Goal: Find specific page/section: Find specific page/section

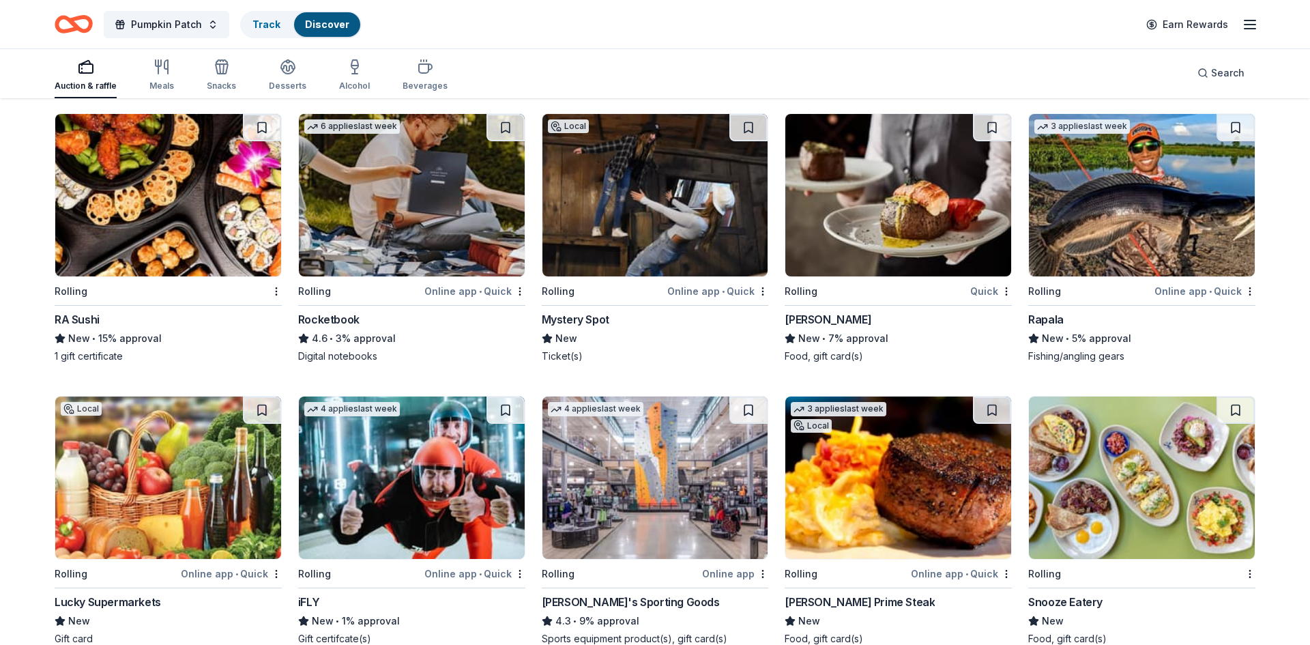
scroll to position [3689, 0]
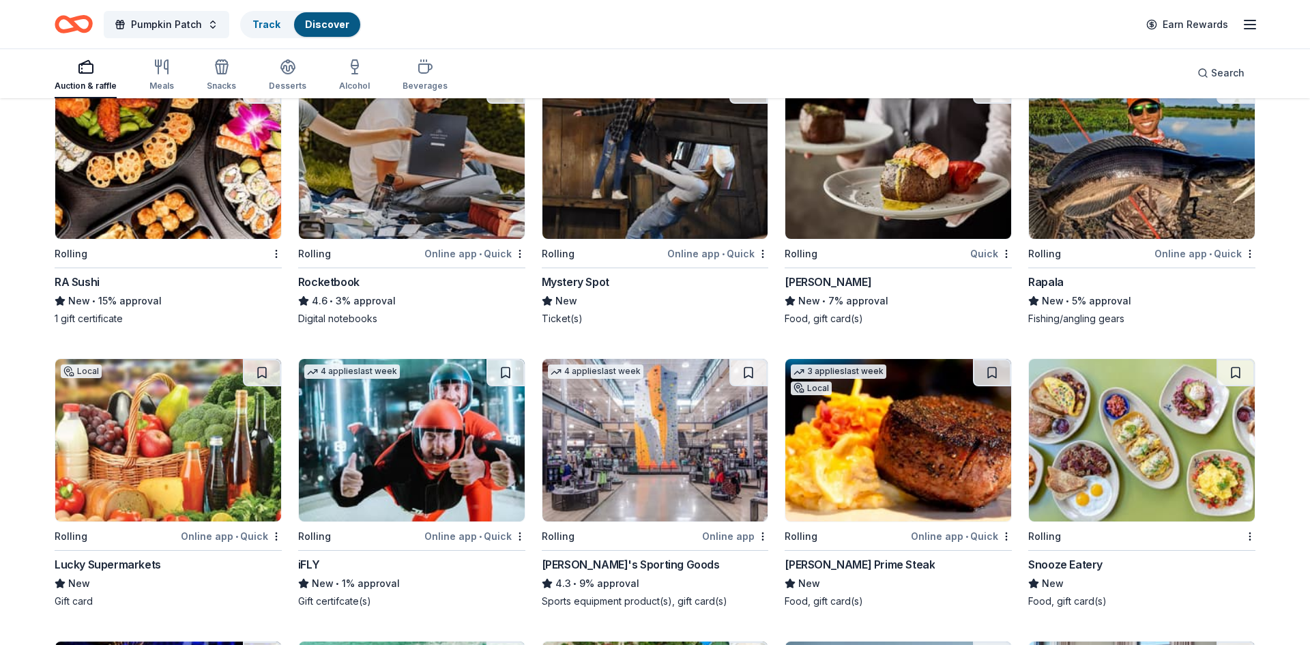
click at [665, 220] on img at bounding box center [656, 157] width 226 height 162
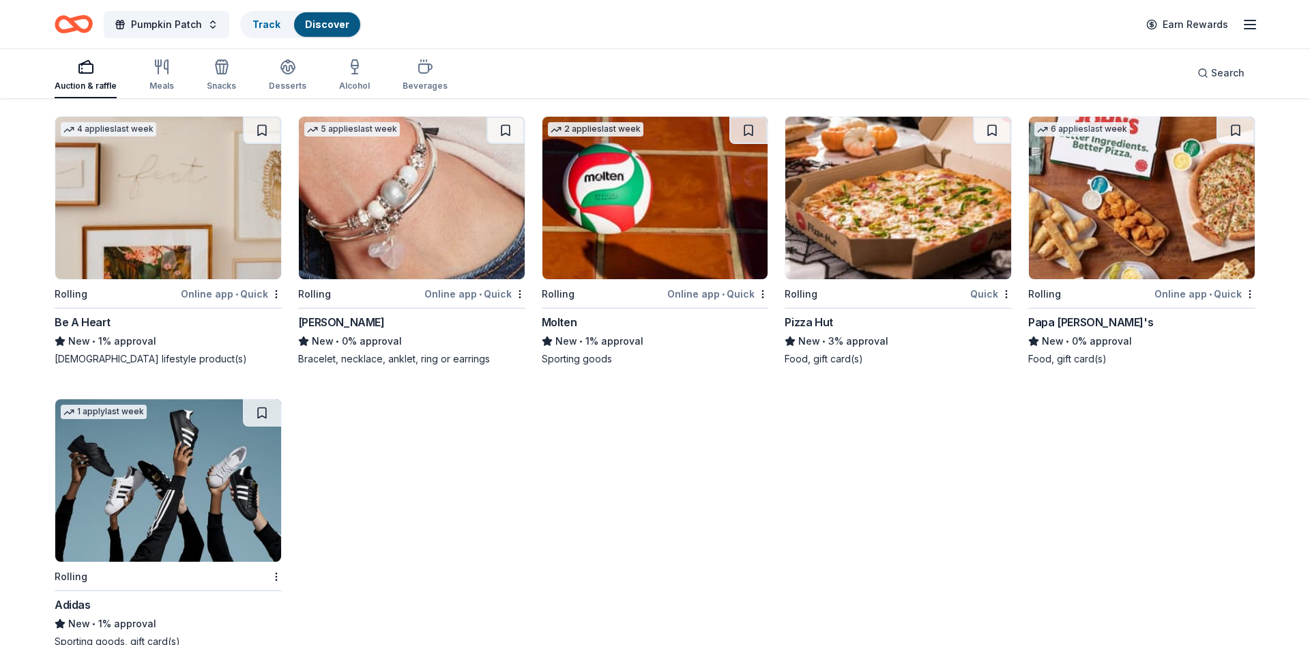
scroll to position [9439, 0]
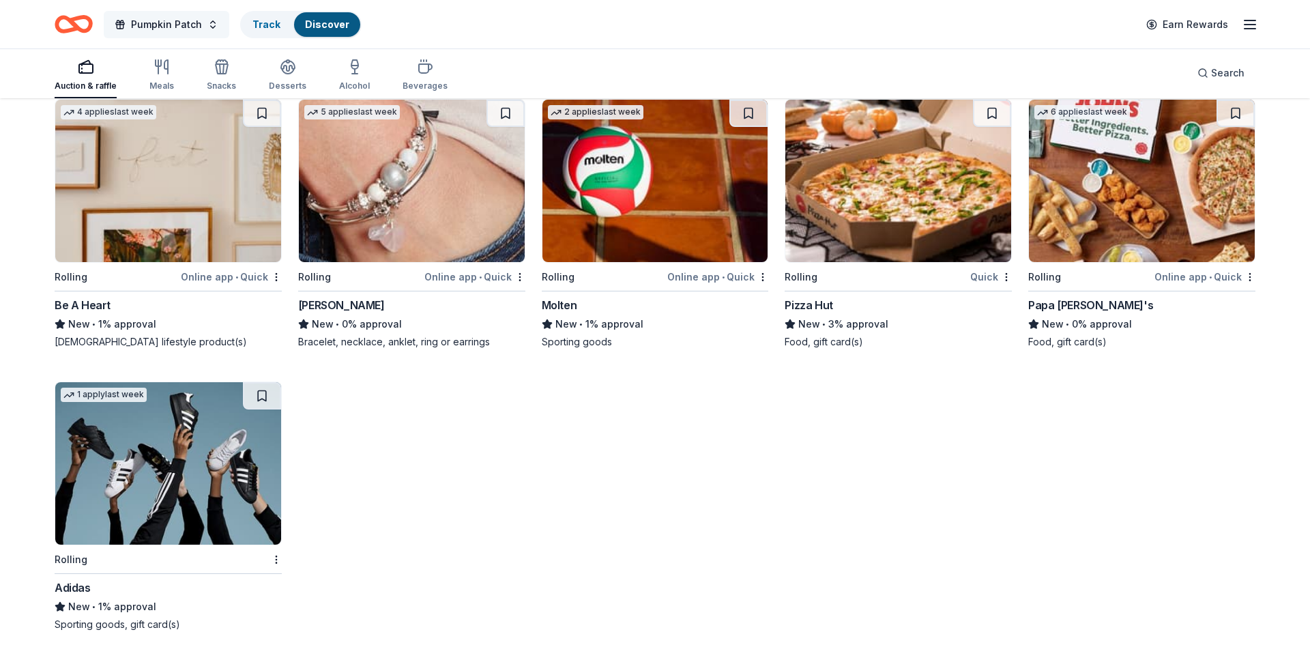
click at [212, 29] on button "Pumpkin Patch" at bounding box center [167, 24] width 126 height 27
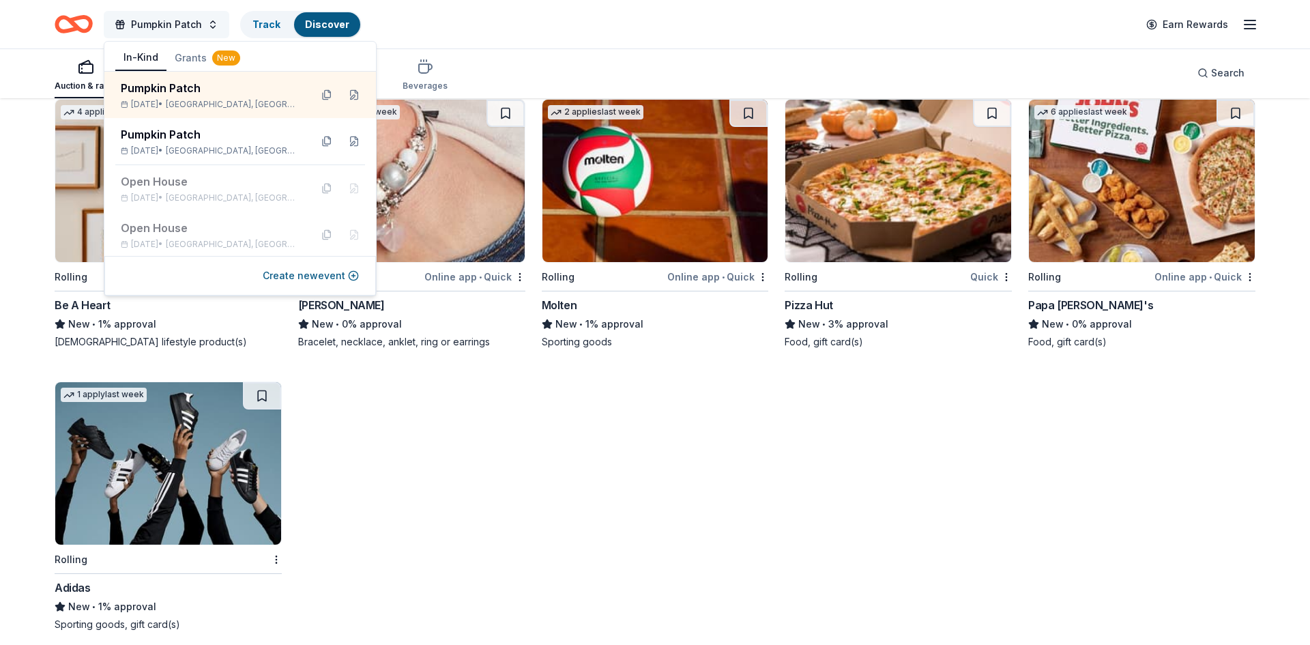
click at [212, 29] on button "Pumpkin Patch" at bounding box center [167, 24] width 126 height 27
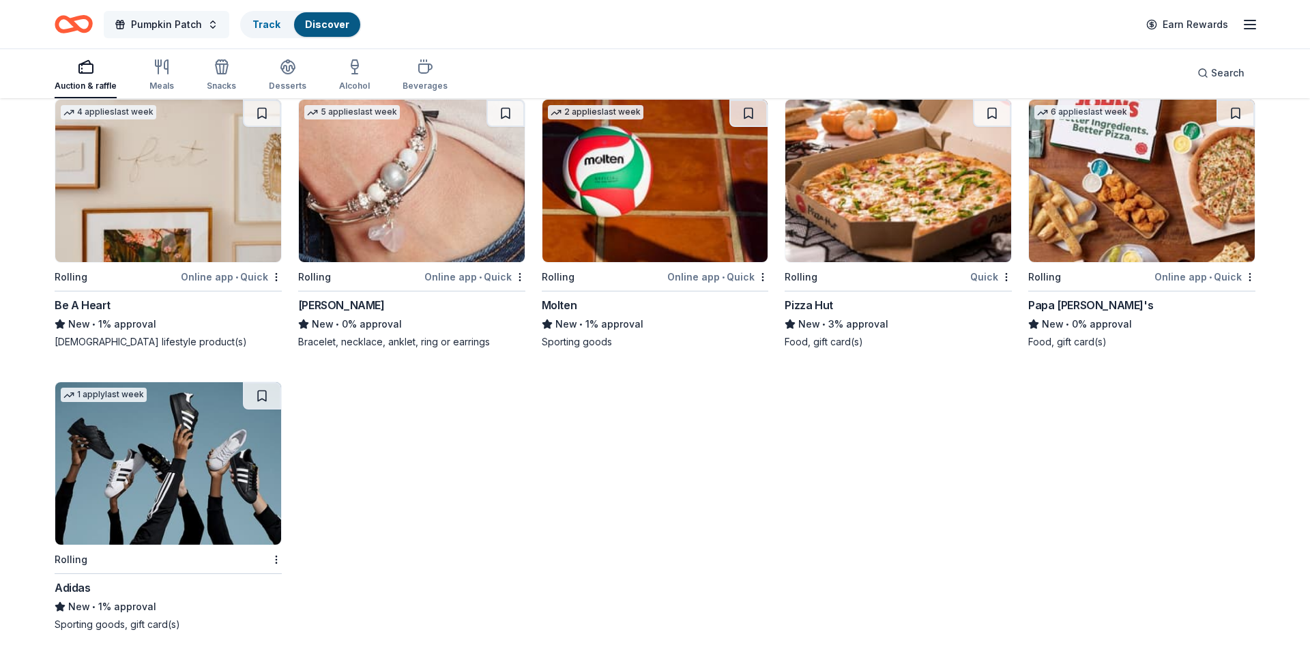
click at [212, 29] on button "Pumpkin Patch" at bounding box center [167, 24] width 126 height 27
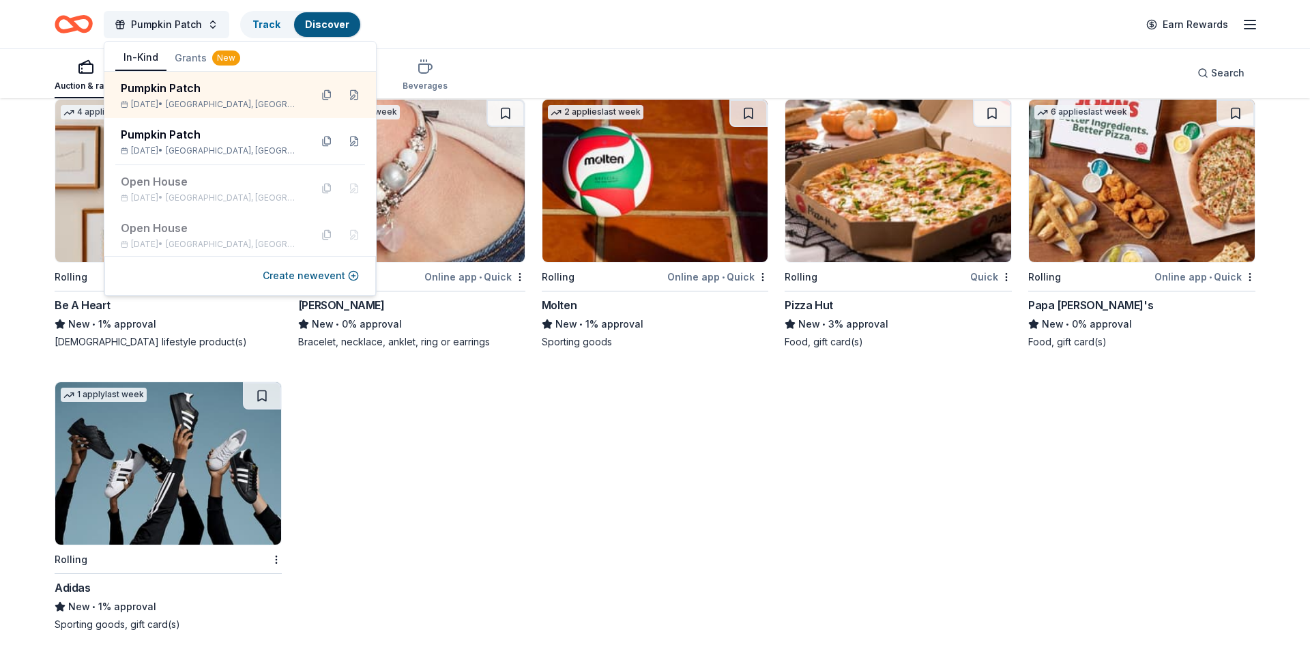
click at [213, 57] on div "New" at bounding box center [226, 58] width 28 height 15
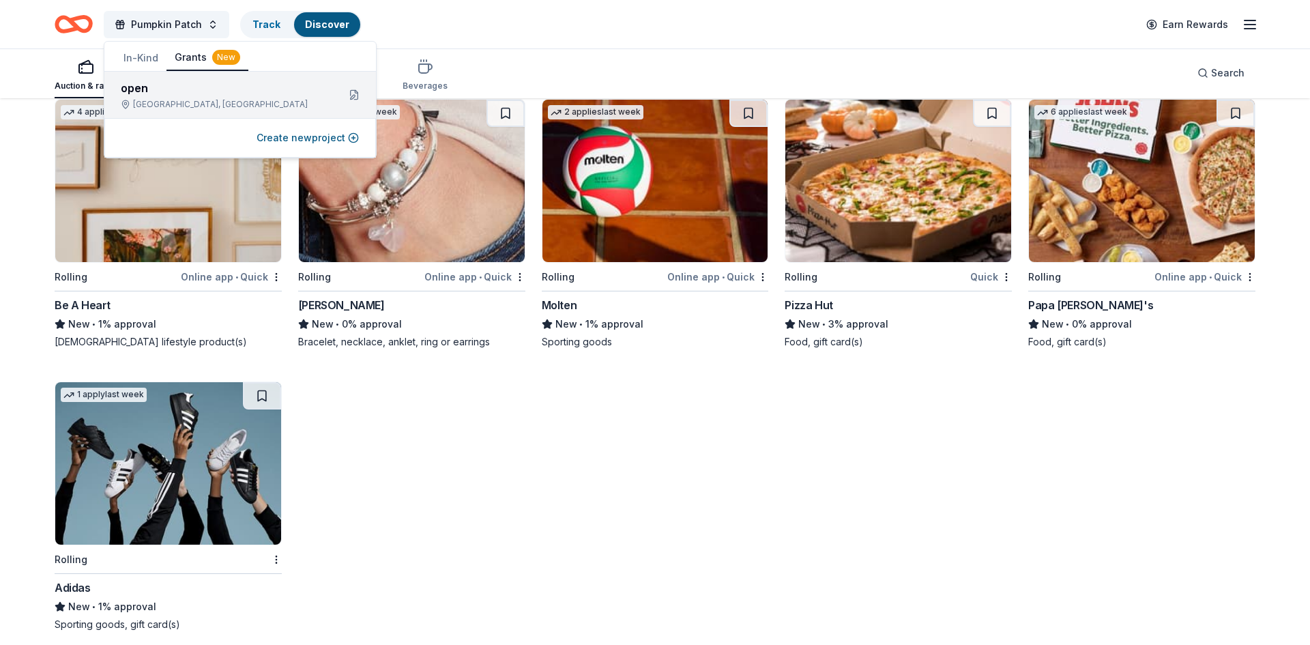
click at [197, 100] on div "Grass Valley, CA" at bounding box center [224, 104] width 206 height 11
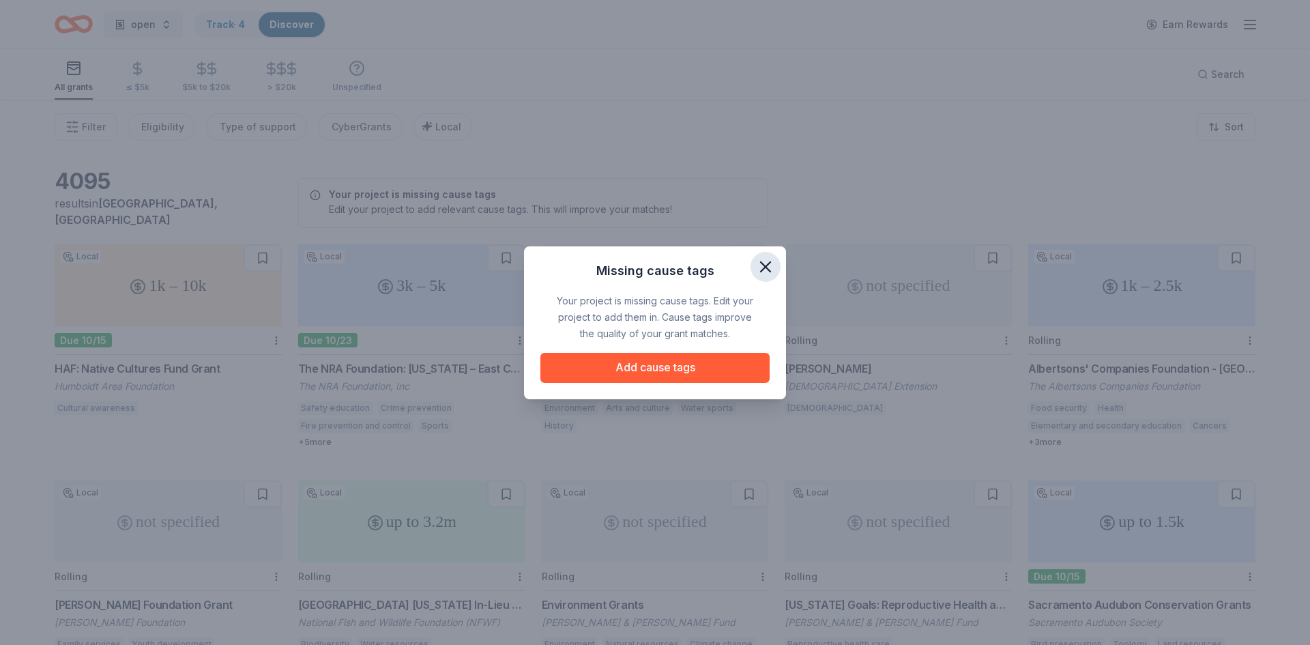
click at [765, 279] on button "button" at bounding box center [766, 267] width 30 height 30
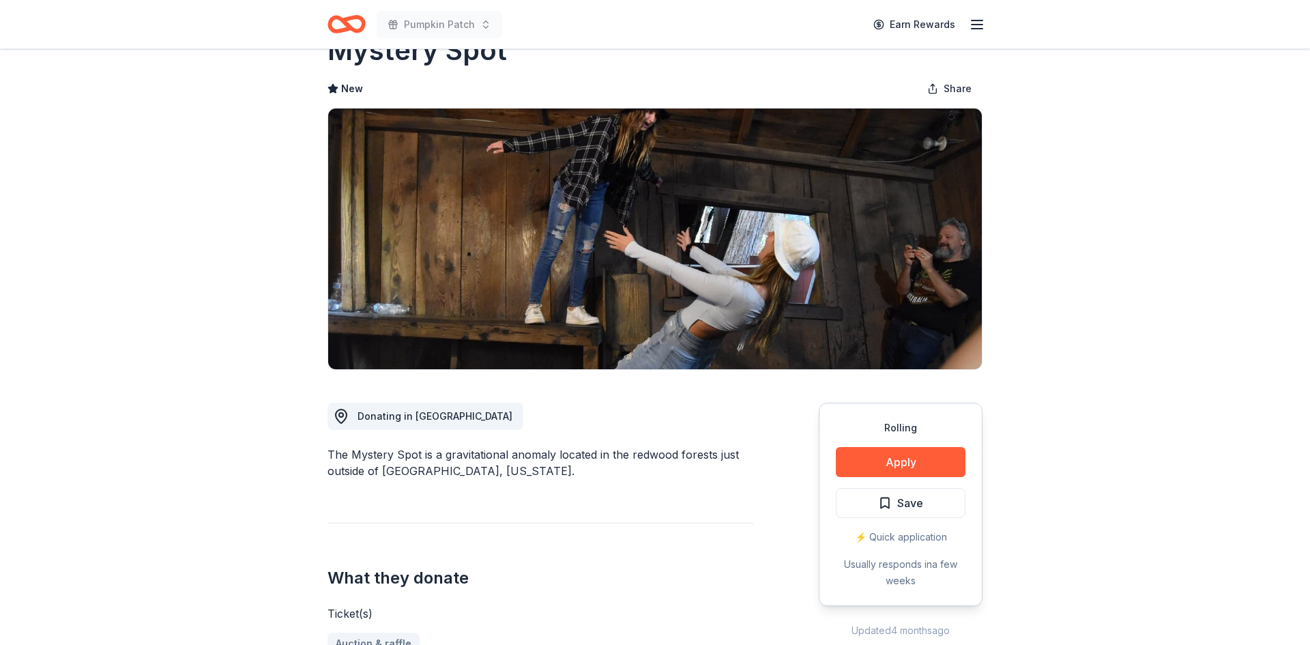
scroll to position [27, 0]
